Goal: Task Accomplishment & Management: Manage account settings

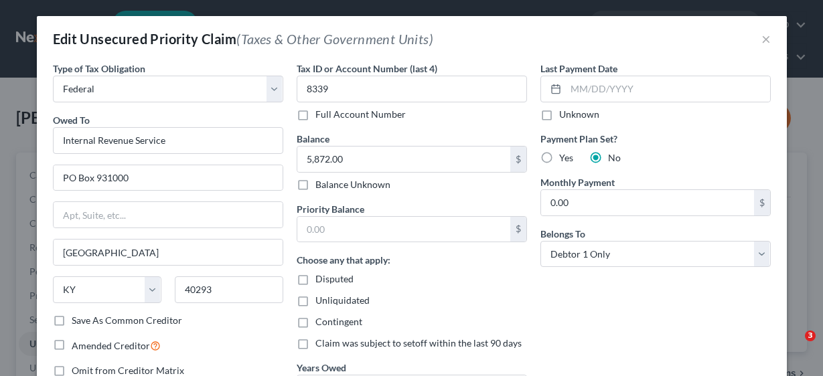
select select "0"
select select "18"
select select "0"
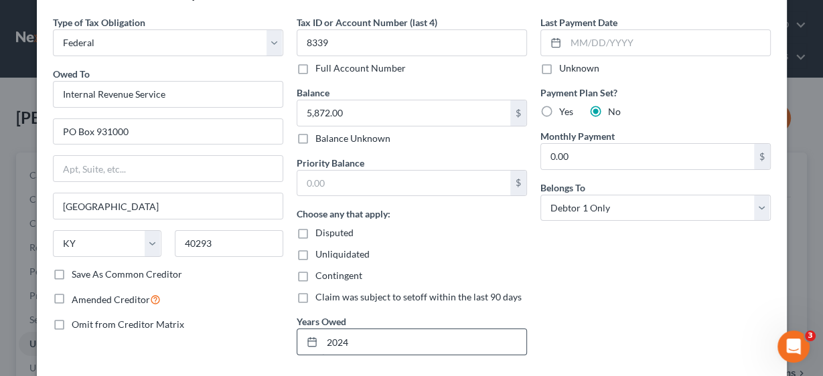
scroll to position [129, 0]
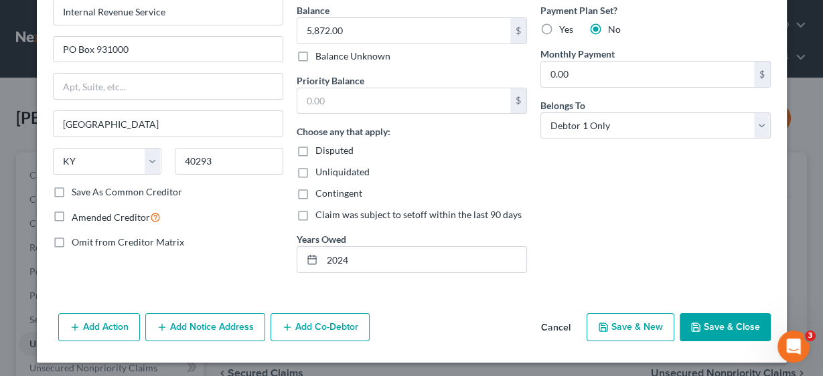
click at [731, 325] on button "Save & Close" at bounding box center [725, 327] width 91 height 28
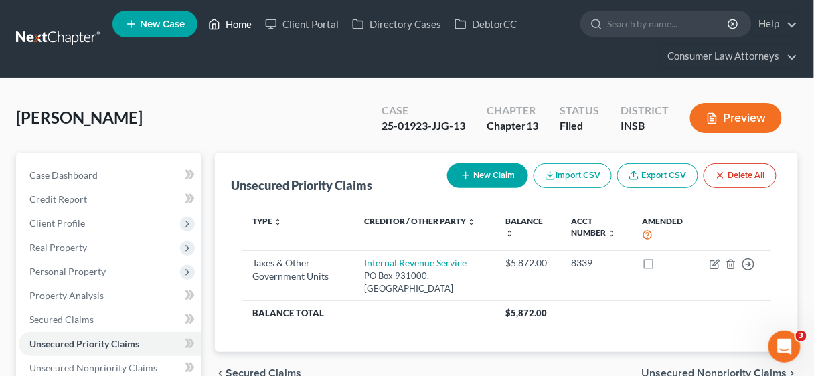
click at [246, 23] on link "Home" at bounding box center [230, 24] width 57 height 24
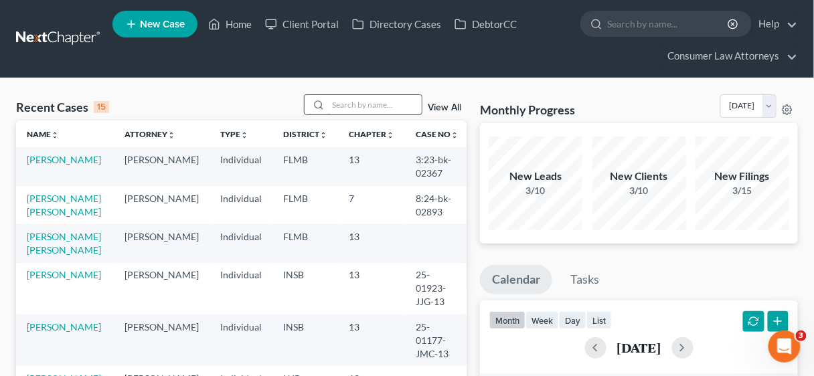
click at [374, 100] on input "search" at bounding box center [375, 104] width 94 height 19
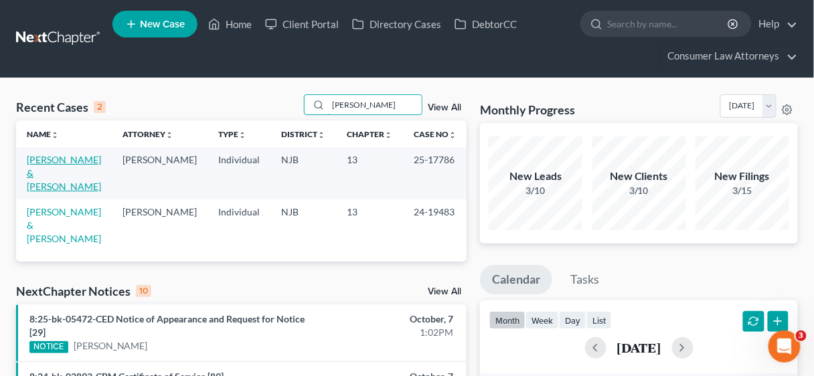
type input "[PERSON_NAME]"
click at [68, 160] on link "[PERSON_NAME] & [PERSON_NAME]" at bounding box center [64, 173] width 74 height 38
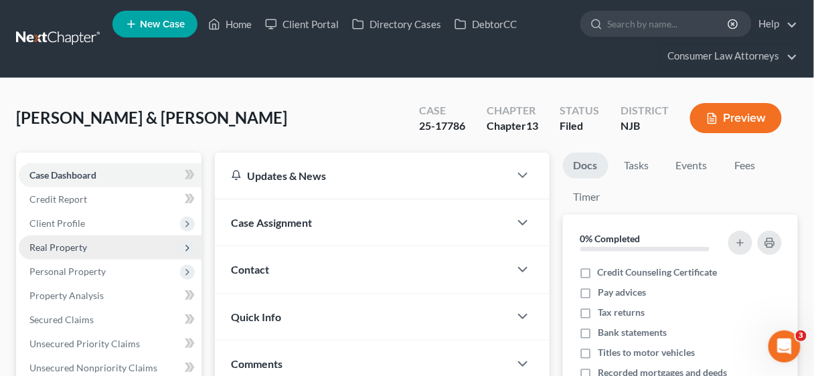
click at [70, 244] on span "Real Property" at bounding box center [58, 247] width 58 height 11
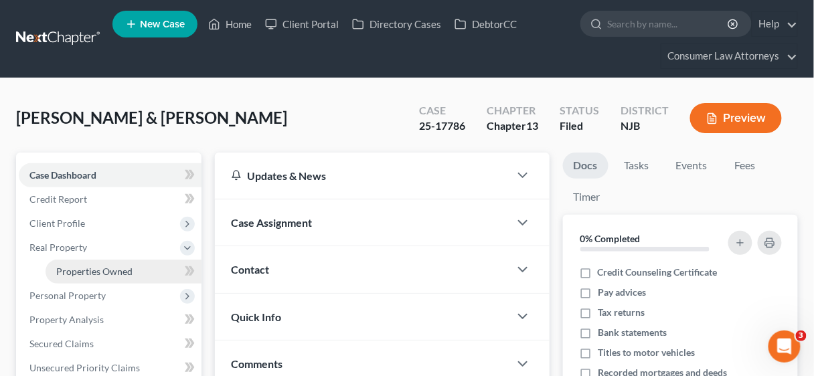
drag, startPoint x: 88, startPoint y: 273, endPoint x: 96, endPoint y: 273, distance: 8.7
click at [88, 273] on span "Properties Owned" at bounding box center [94, 271] width 76 height 11
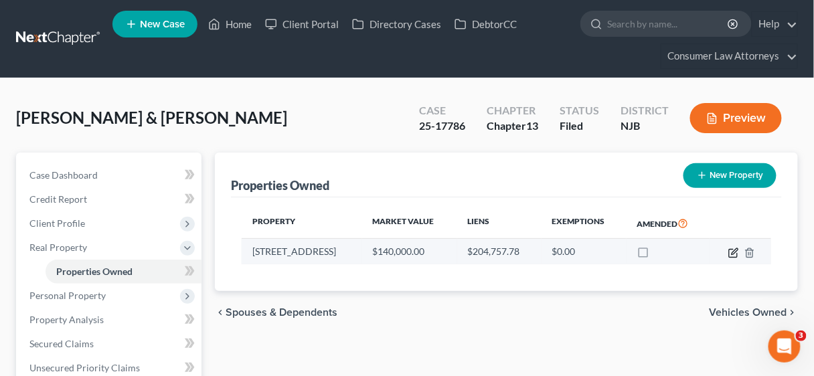
click at [736, 250] on icon "button" at bounding box center [735, 251] width 6 height 6
select select "33"
select select "2"
select select "0"
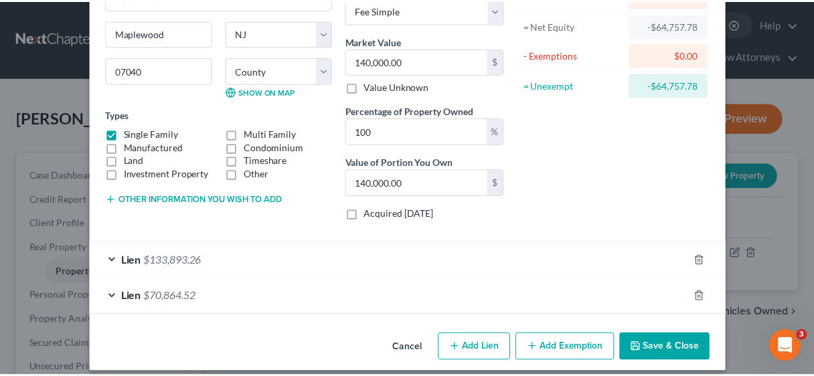
scroll to position [139, 0]
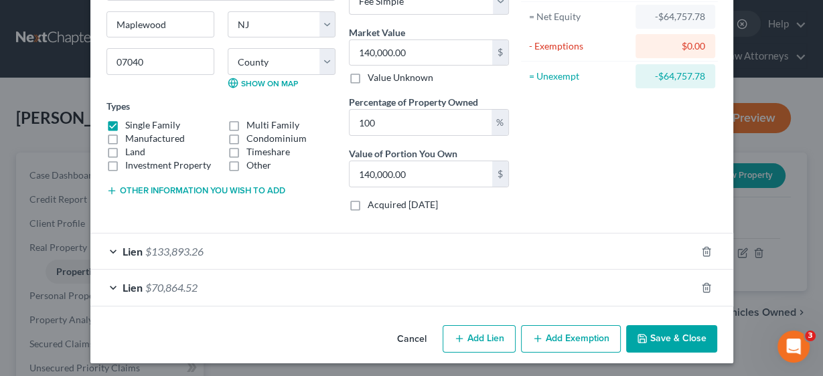
click at [674, 332] on button "Save & Close" at bounding box center [671, 339] width 91 height 28
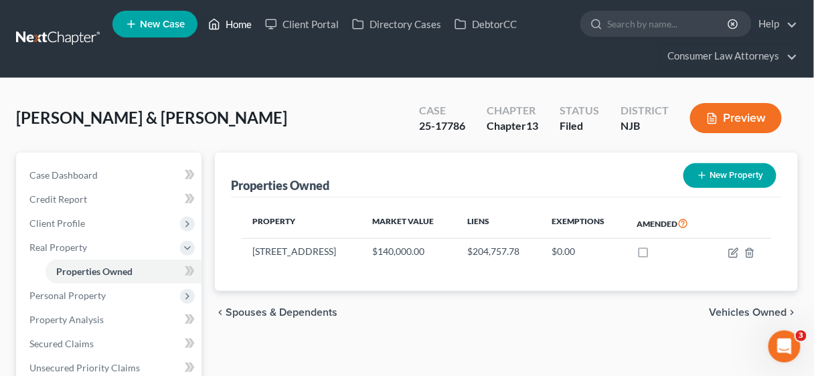
click at [233, 25] on link "Home" at bounding box center [230, 24] width 57 height 24
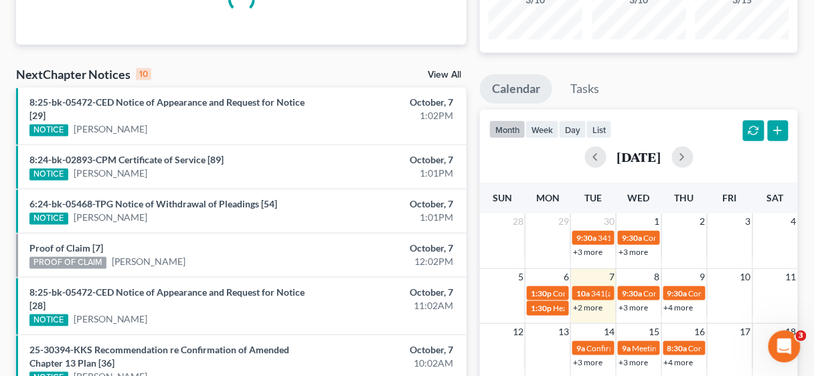
scroll to position [214, 0]
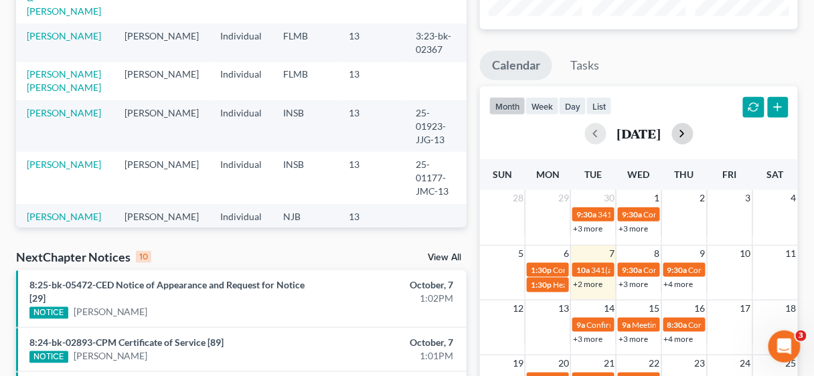
click at [694, 128] on button "button" at bounding box center [682, 133] width 21 height 21
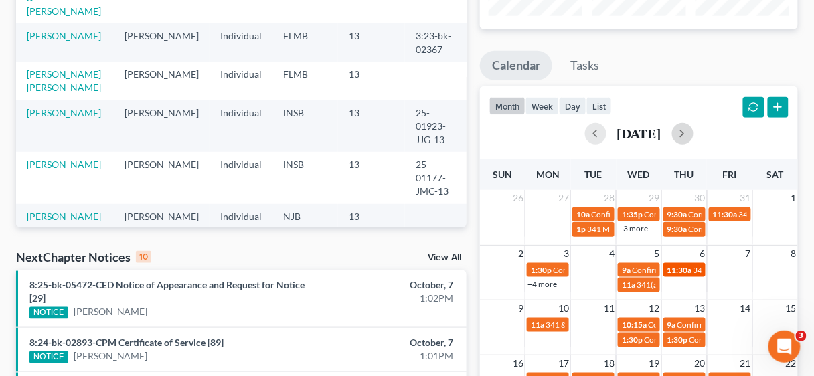
click at [691, 267] on span "11:30a" at bounding box center [680, 270] width 25 height 10
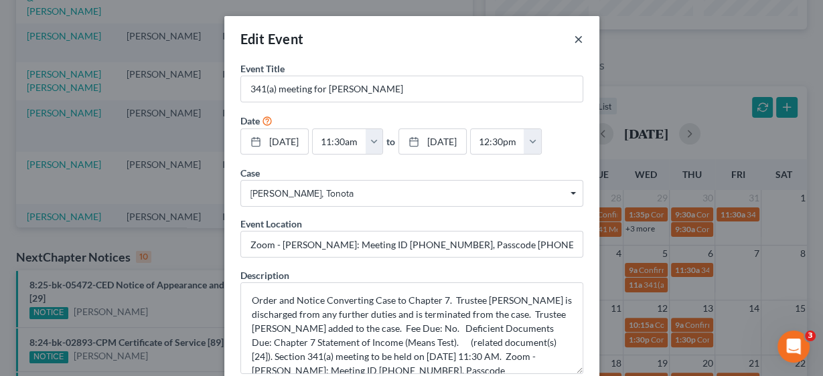
click at [576, 38] on button "×" at bounding box center [578, 39] width 9 height 16
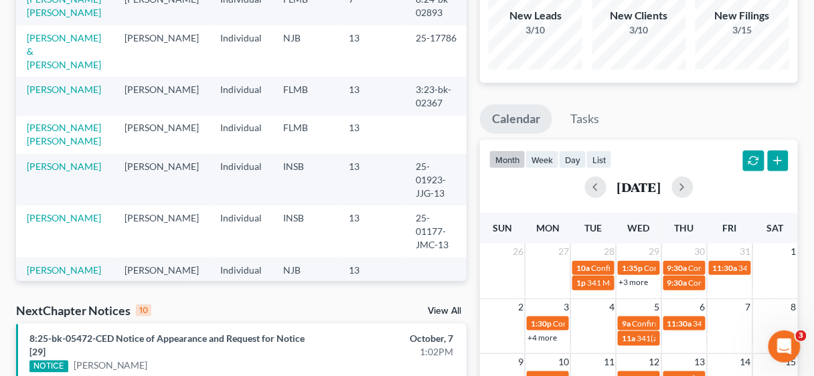
scroll to position [0, 0]
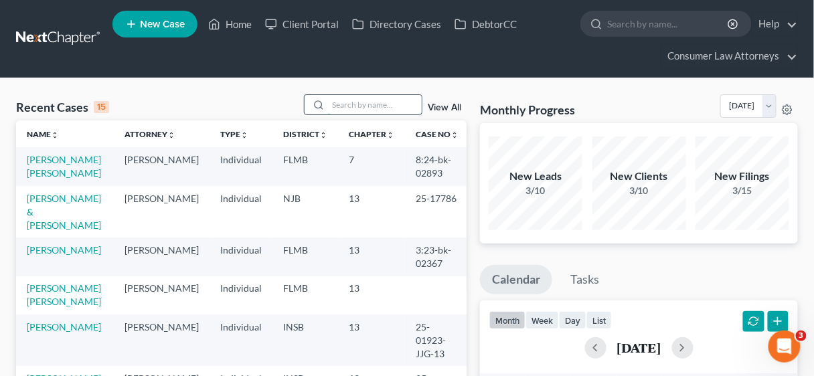
click at [360, 105] on input "search" at bounding box center [375, 104] width 94 height 19
type input "rose"
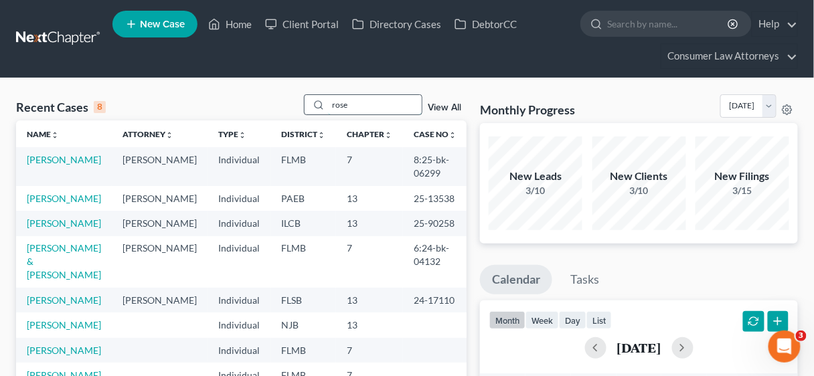
drag, startPoint x: 373, startPoint y: 106, endPoint x: 334, endPoint y: 114, distance: 39.5
click at [334, 108] on input "rose" at bounding box center [375, 104] width 94 height 19
